Goal: Transaction & Acquisition: Purchase product/service

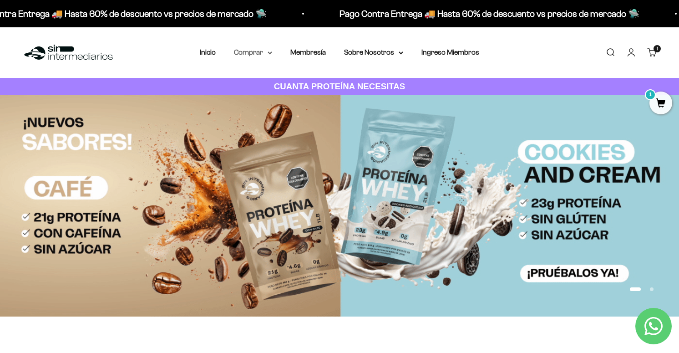
click at [252, 52] on summary "Comprar" at bounding box center [253, 52] width 38 height 12
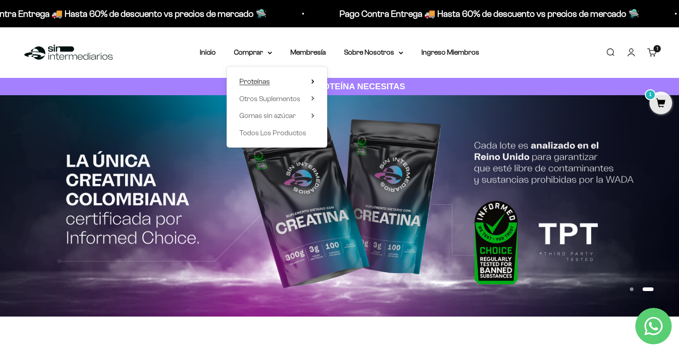
click at [255, 81] on span "Proteínas" at bounding box center [254, 81] width 30 height 8
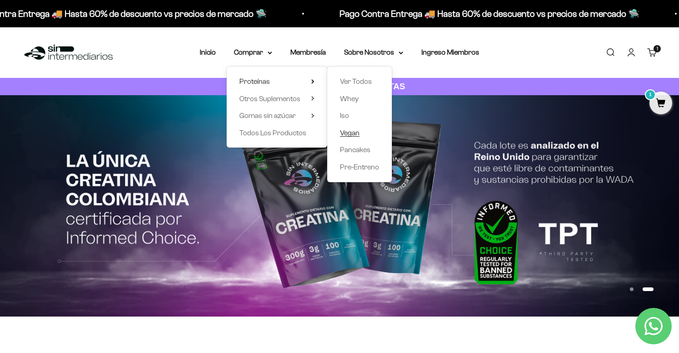
click at [350, 136] on span "Vegan" at bounding box center [350, 133] width 20 height 8
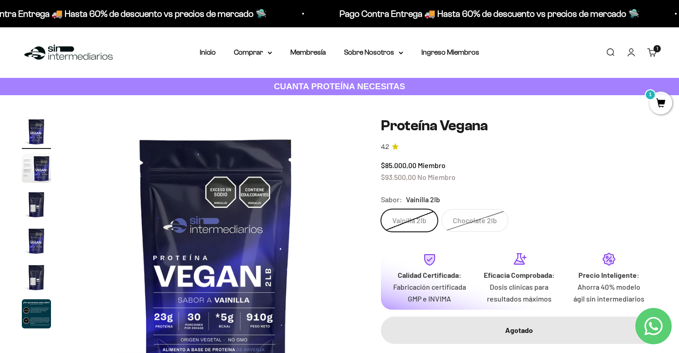
click at [412, 218] on label "Vainilla 2lb" at bounding box center [409, 220] width 57 height 23
click at [381, 209] on input "Vainilla 2lb" at bounding box center [380, 208] width 0 height 0
